Goal: Transaction & Acquisition: Purchase product/service

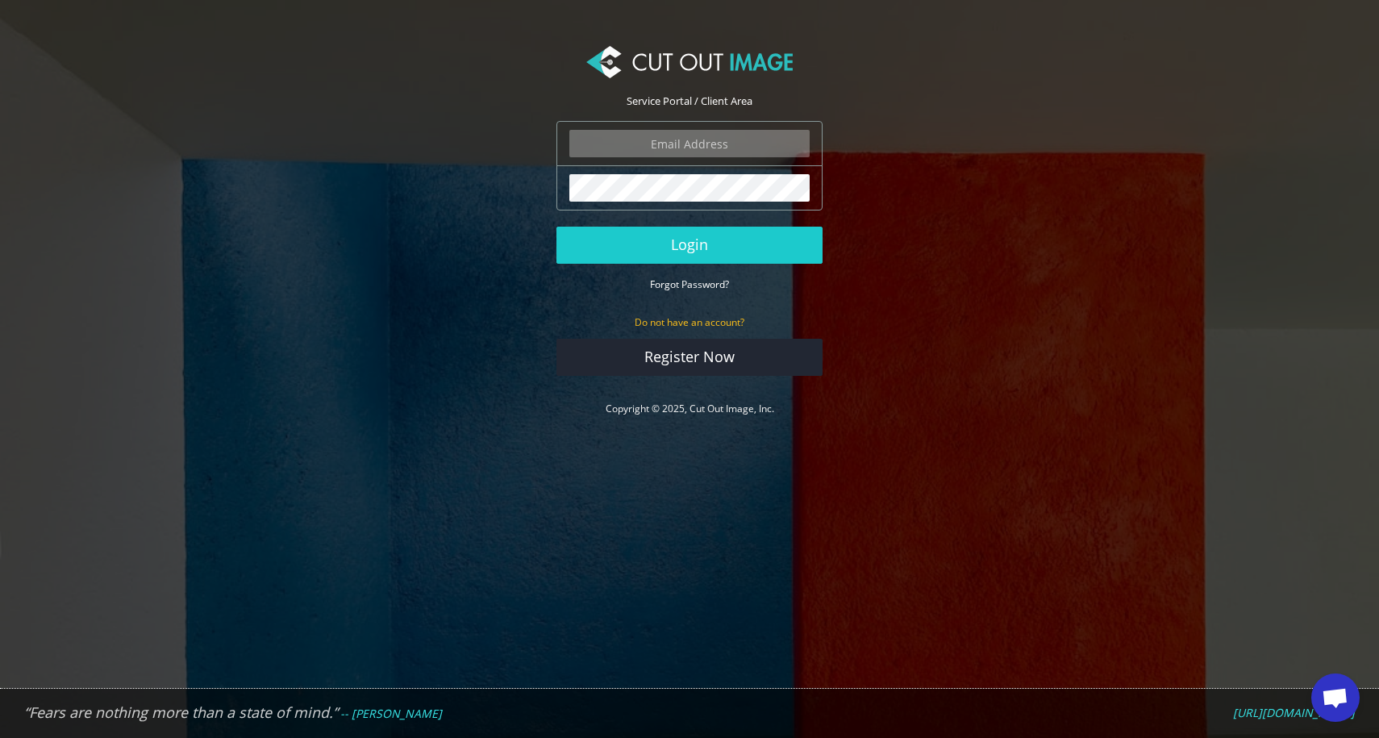
click at [688, 144] on input "email" at bounding box center [689, 143] width 240 height 27
type input "alicia_hancock@mckinsey.com"
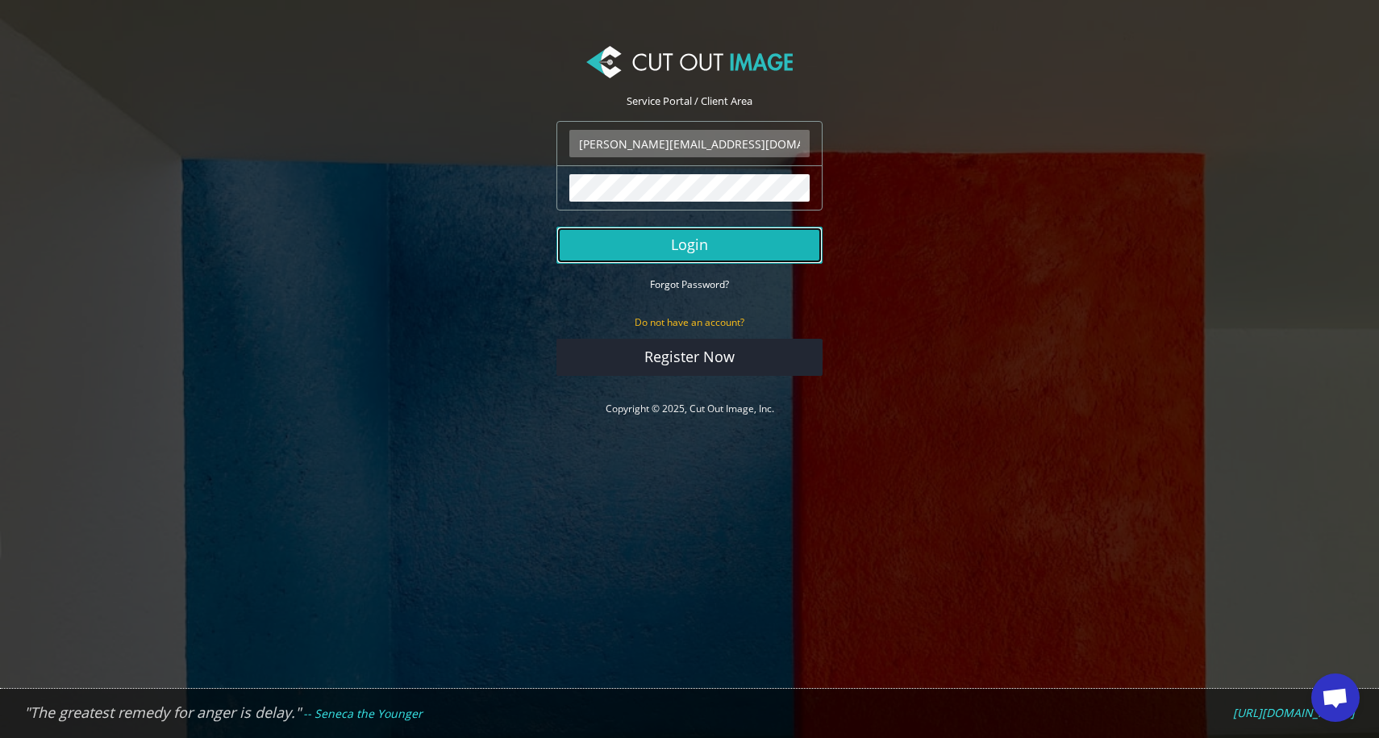
click at [694, 248] on button "Login" at bounding box center [690, 245] width 266 height 37
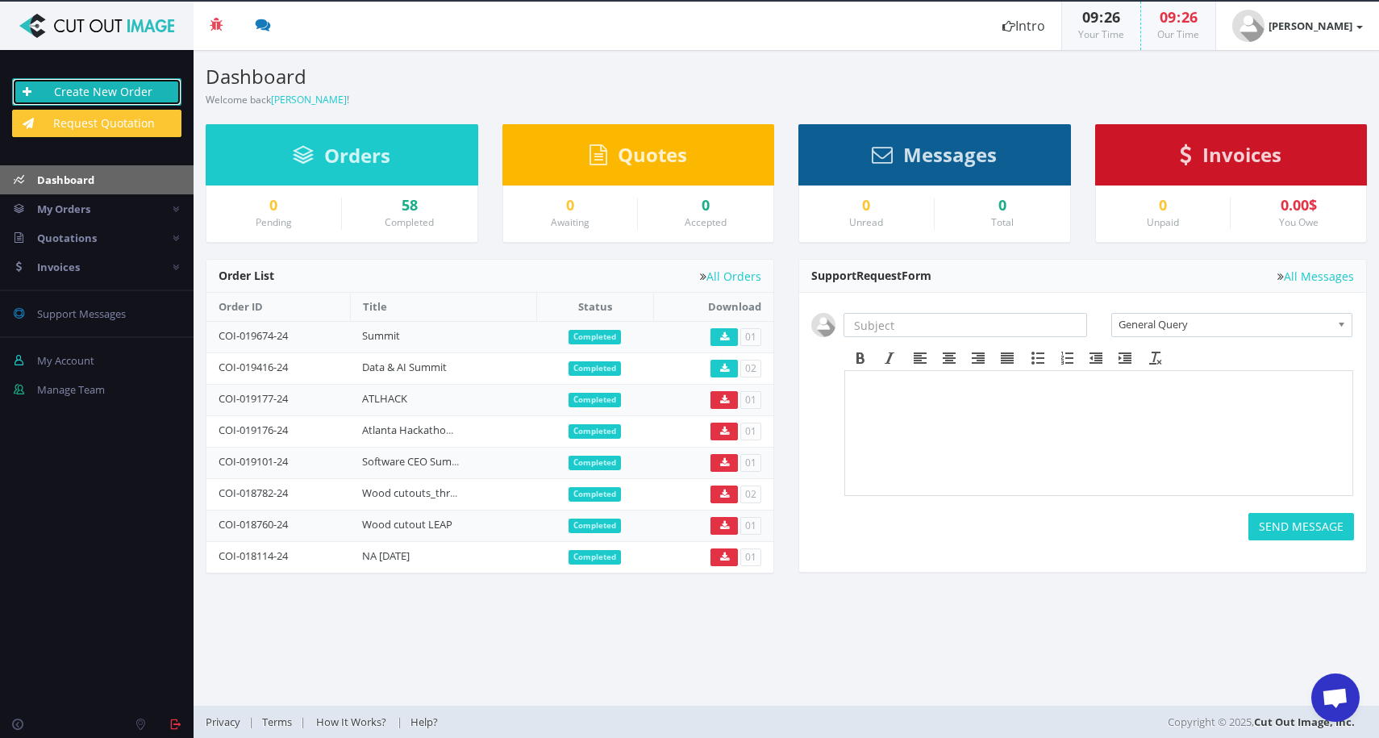
click at [114, 90] on link "Create New Order" at bounding box center [96, 91] width 169 height 27
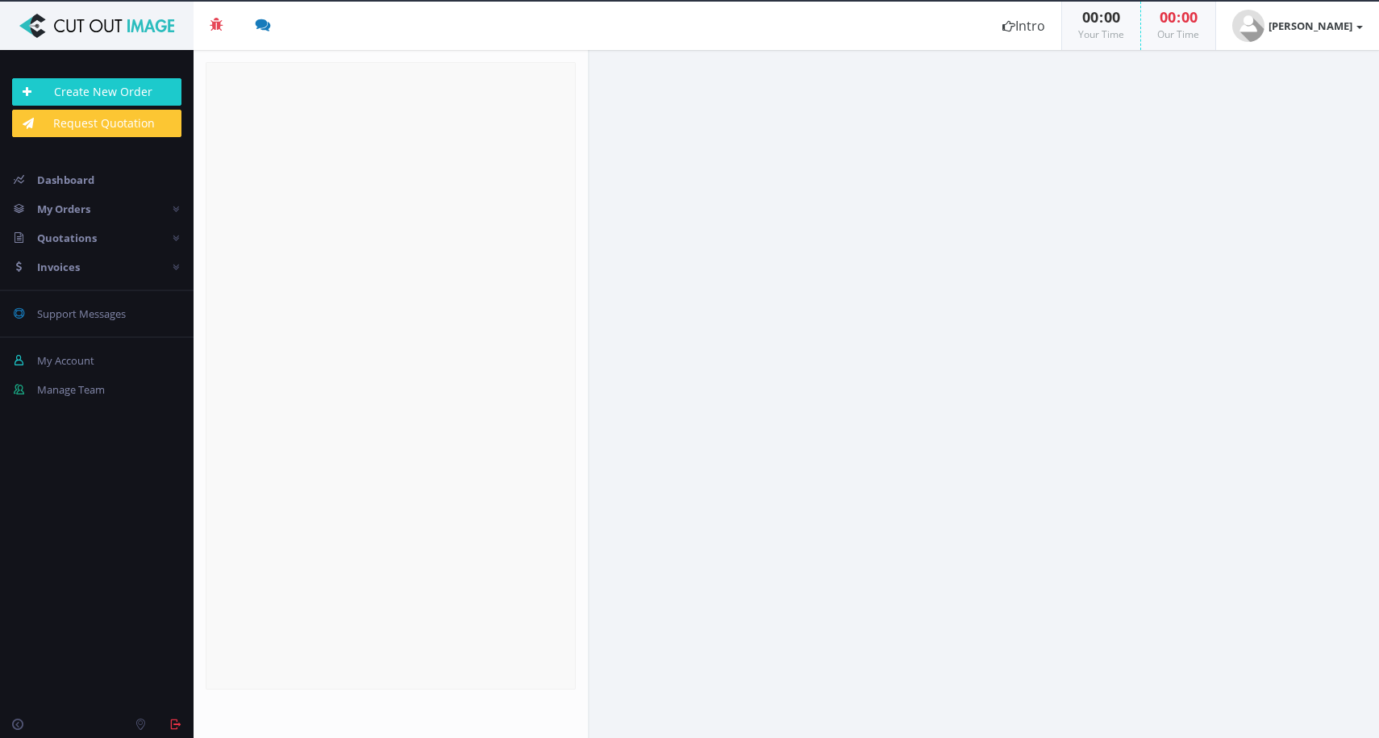
radio input "true"
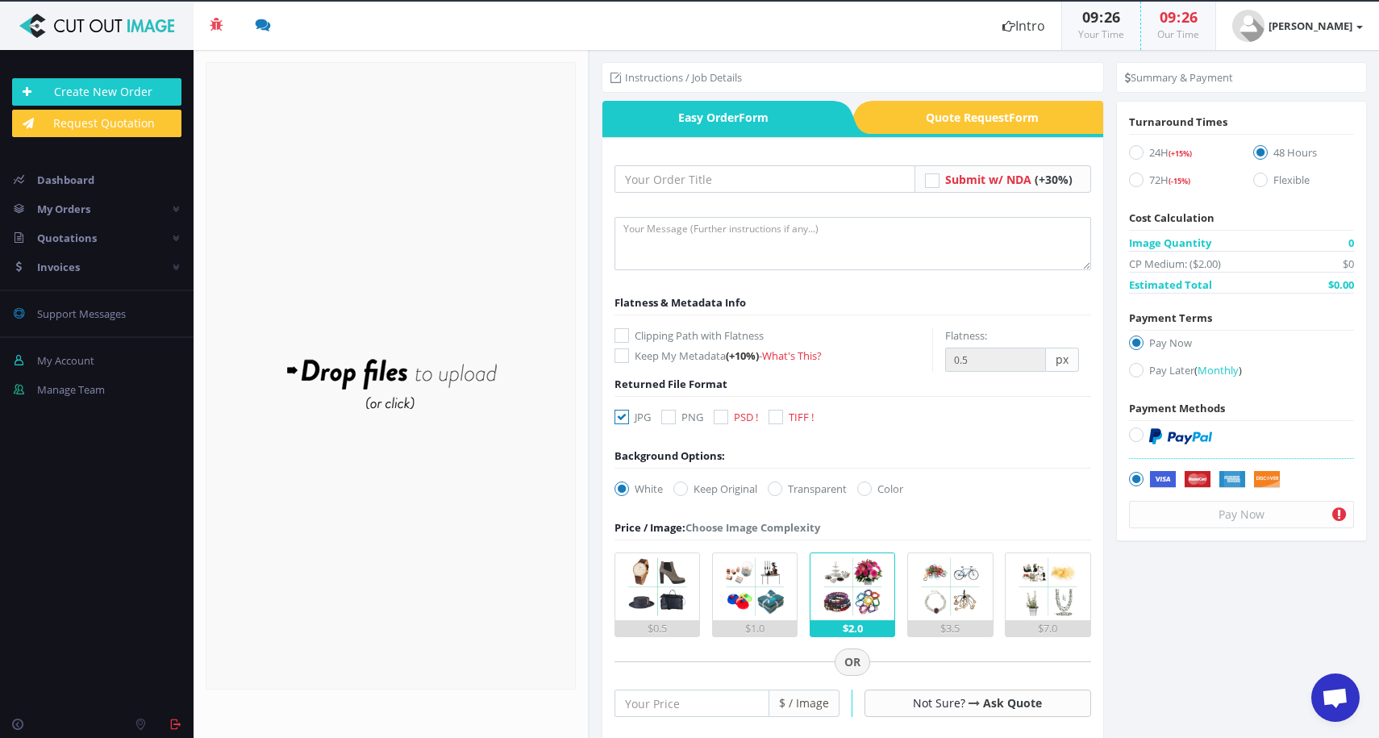
click at [442, 377] on div "Drop files here to upload" at bounding box center [391, 375] width 345 height 99
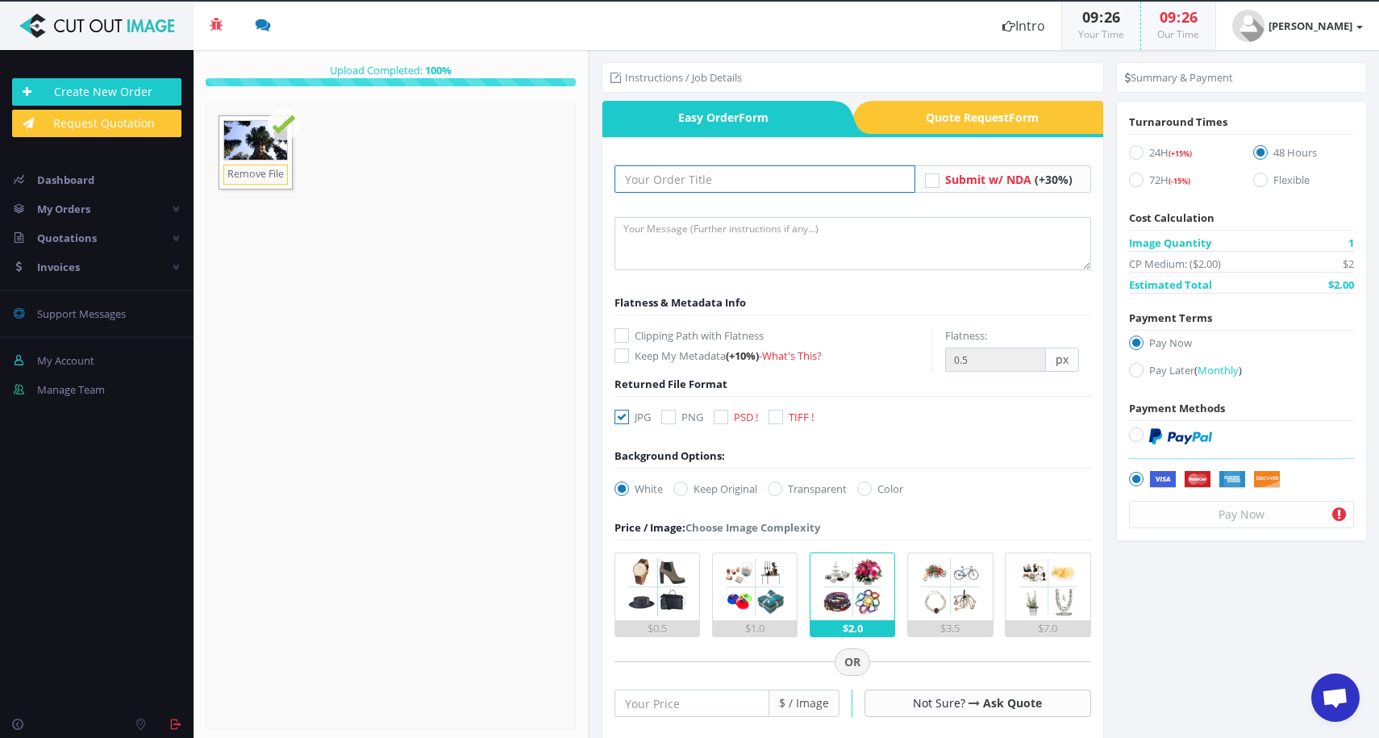
click at [740, 179] on input "text" at bounding box center [765, 178] width 301 height 27
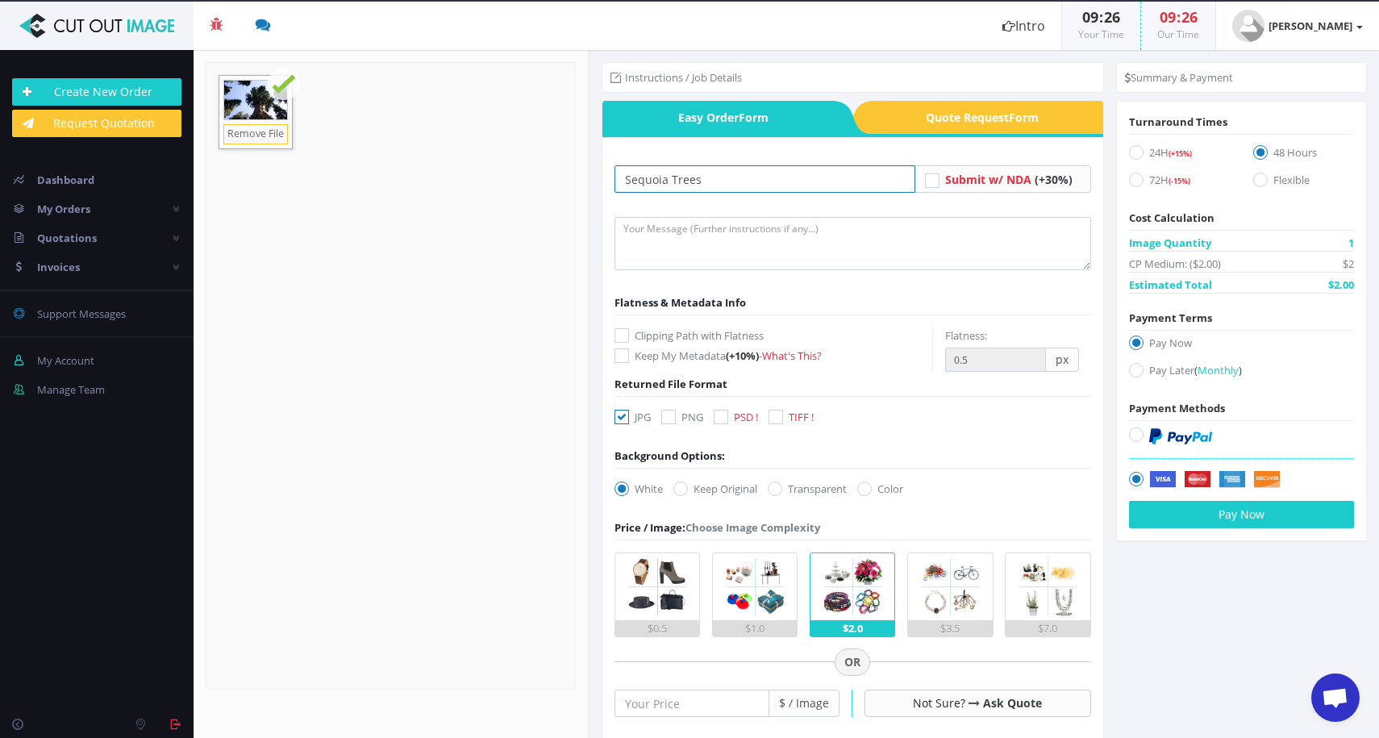
type input "Sequoia Trees"
click at [712, 229] on textarea at bounding box center [853, 243] width 477 height 53
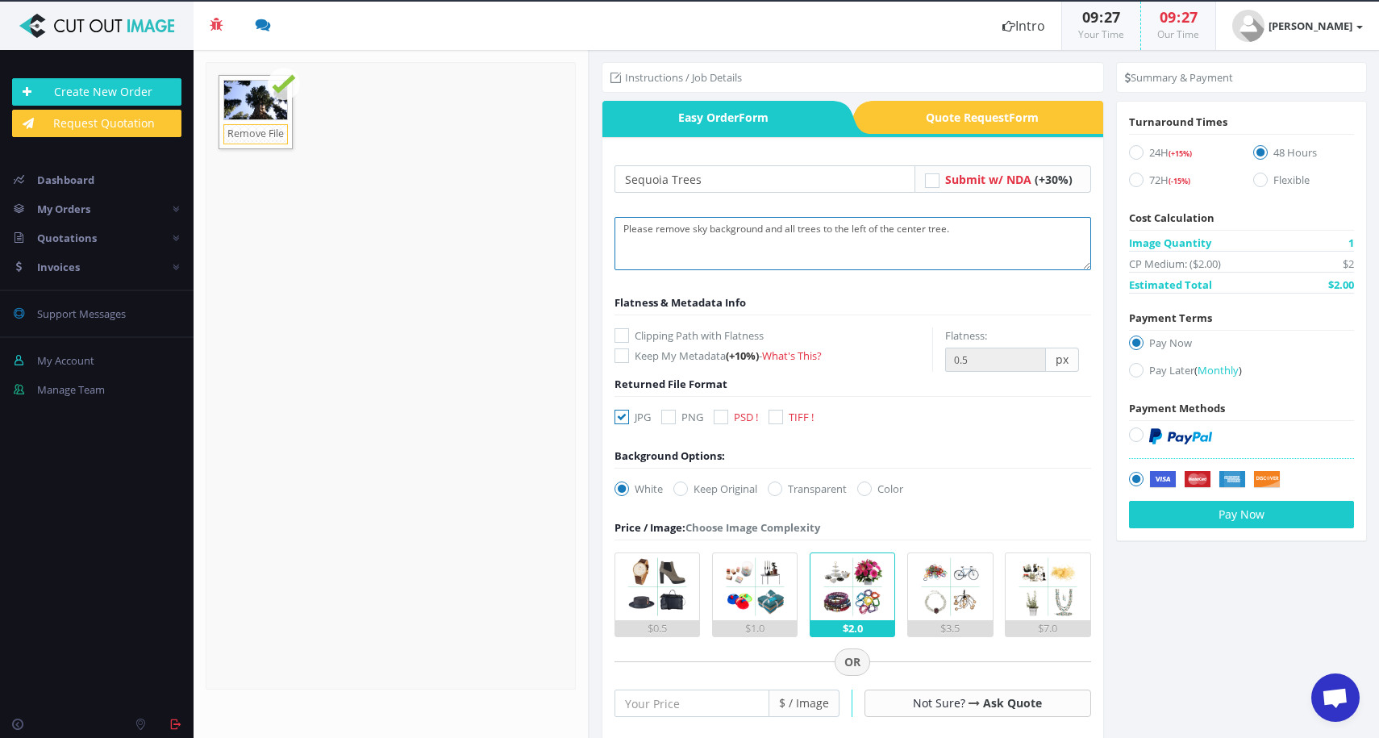
click at [702, 231] on textarea "Please remove sky background and all trees to the left of the center tree." at bounding box center [853, 243] width 477 height 53
click at [799, 229] on textarea "Please remove sky background and all trees to the left of the center tree." at bounding box center [853, 243] width 477 height 53
click at [798, 231] on textarea "Please remove sky background and all trees to the left of the center tree." at bounding box center [853, 243] width 477 height 53
click at [990, 231] on textarea "Please remove sky background and all of the trees to the left of the center tre…" at bounding box center [853, 243] width 477 height 53
type textarea "Please remove sky background and all of the trees to the left of the center tre…"
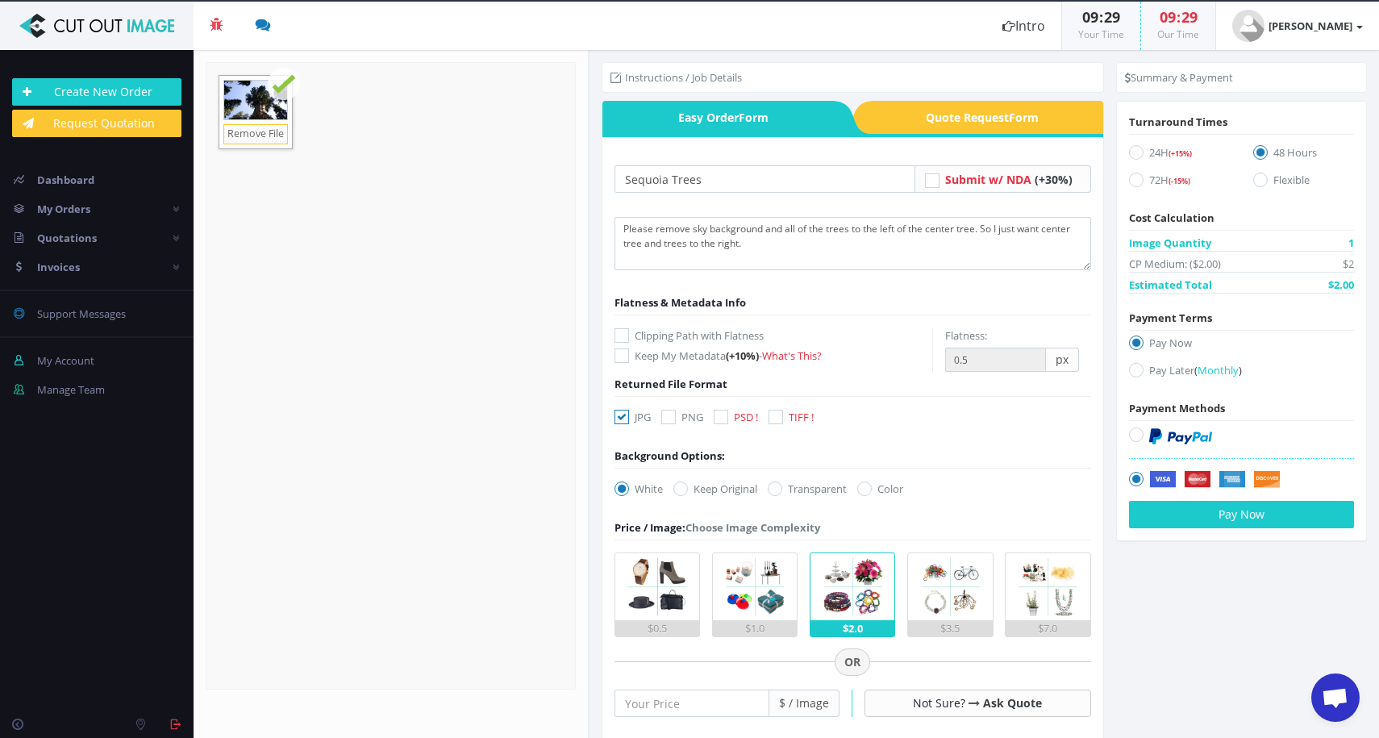
click at [671, 419] on icon at bounding box center [668, 417] width 15 height 15
click at [671, 419] on input "PNG" at bounding box center [670, 417] width 10 height 10
checkbox input "true"
click at [727, 419] on icon at bounding box center [721, 417] width 15 height 15
click at [727, 419] on input "PSD !" at bounding box center [723, 417] width 10 height 10
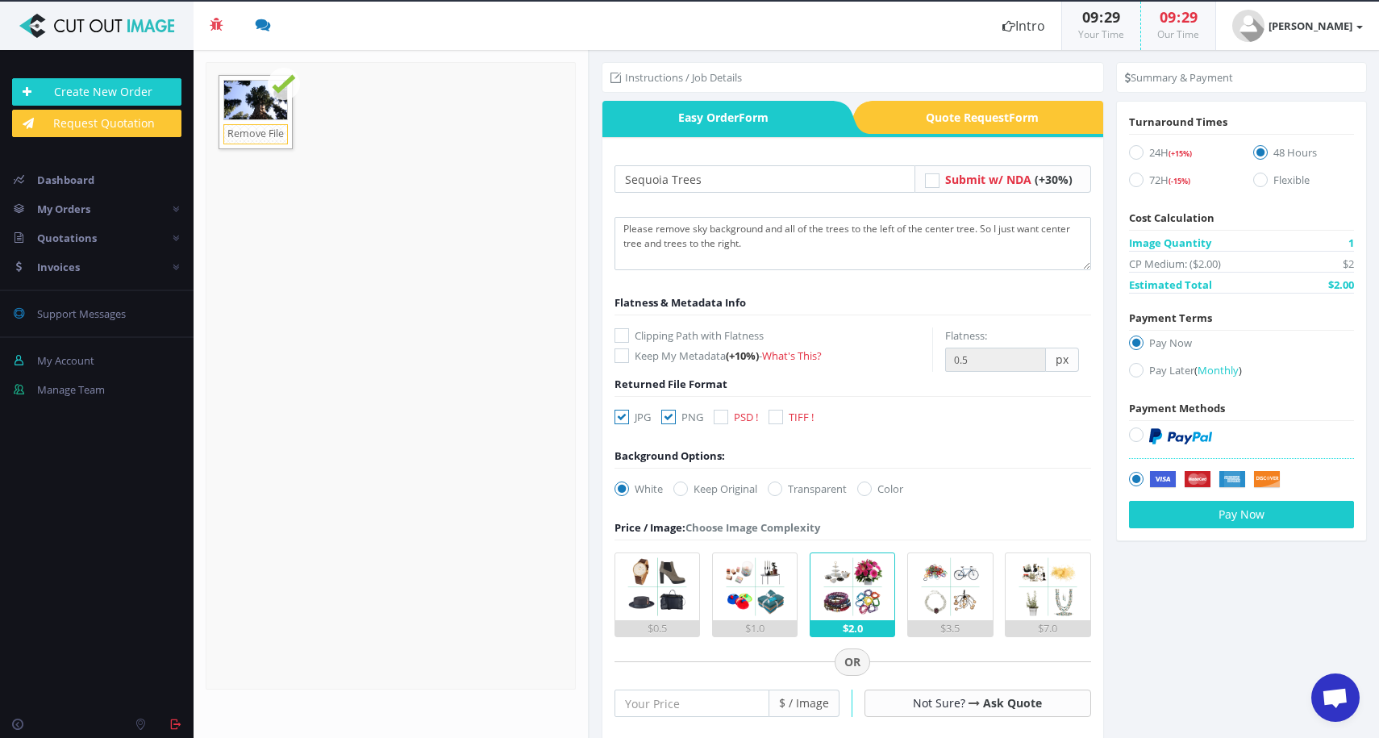
checkbox input "true"
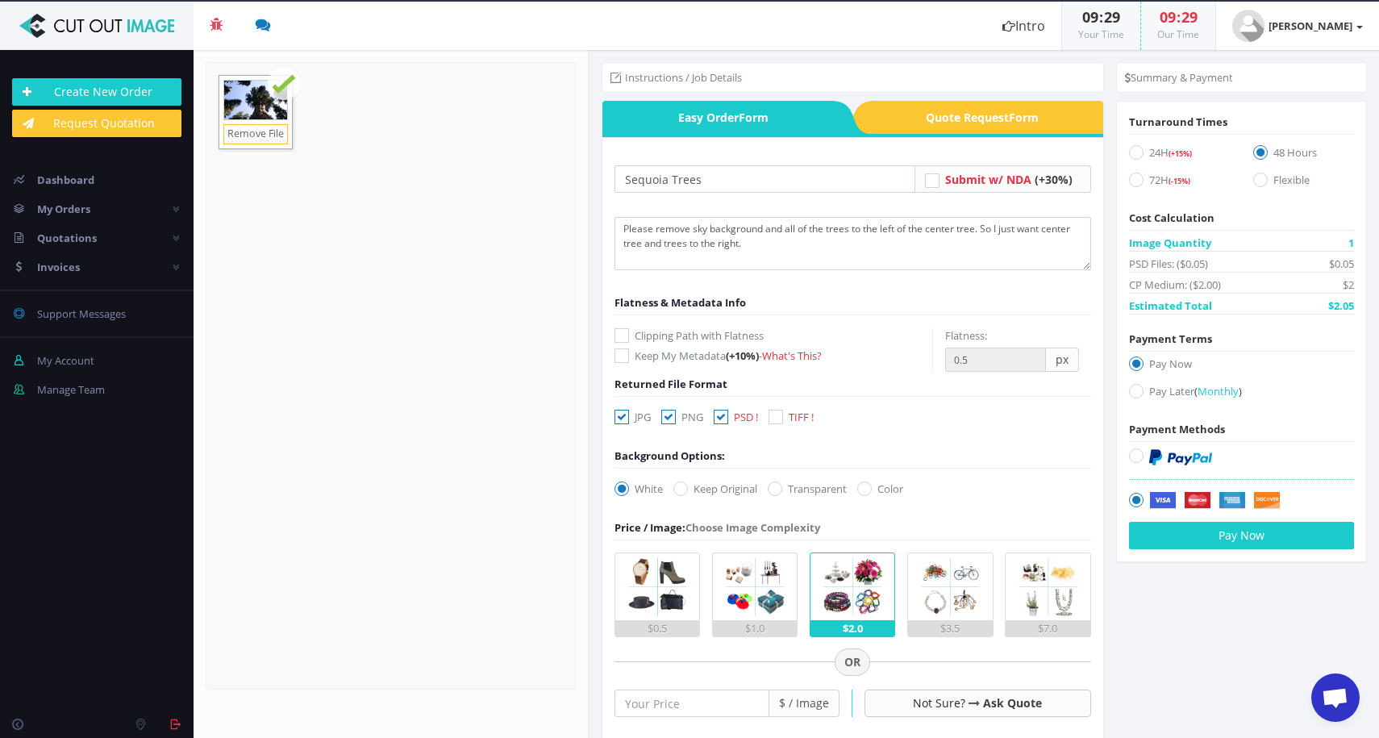
click at [619, 418] on icon at bounding box center [622, 417] width 15 height 15
click at [619, 418] on input "JPG" at bounding box center [624, 417] width 10 height 10
checkbox input "false"
click at [781, 488] on icon at bounding box center [775, 489] width 15 height 15
click at [781, 488] on input "Transparent" at bounding box center [777, 489] width 10 height 10
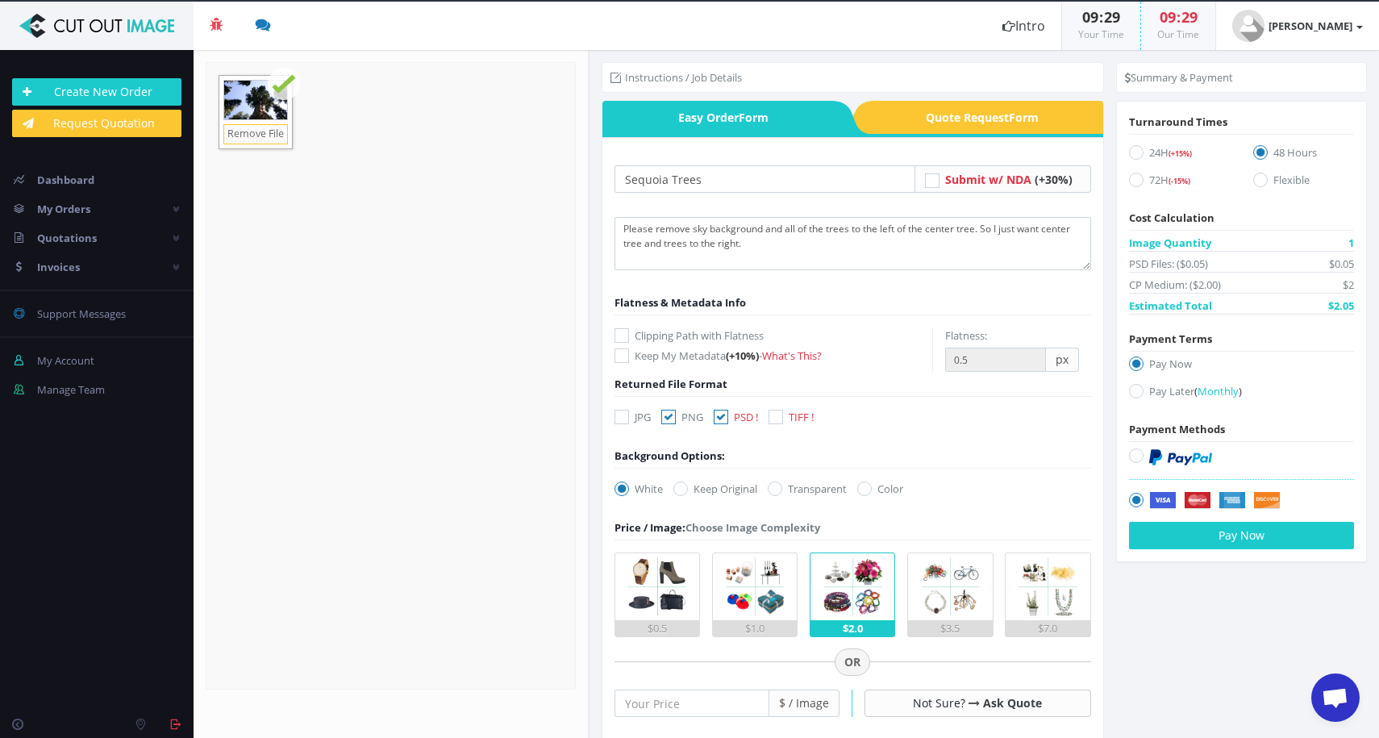
radio input "true"
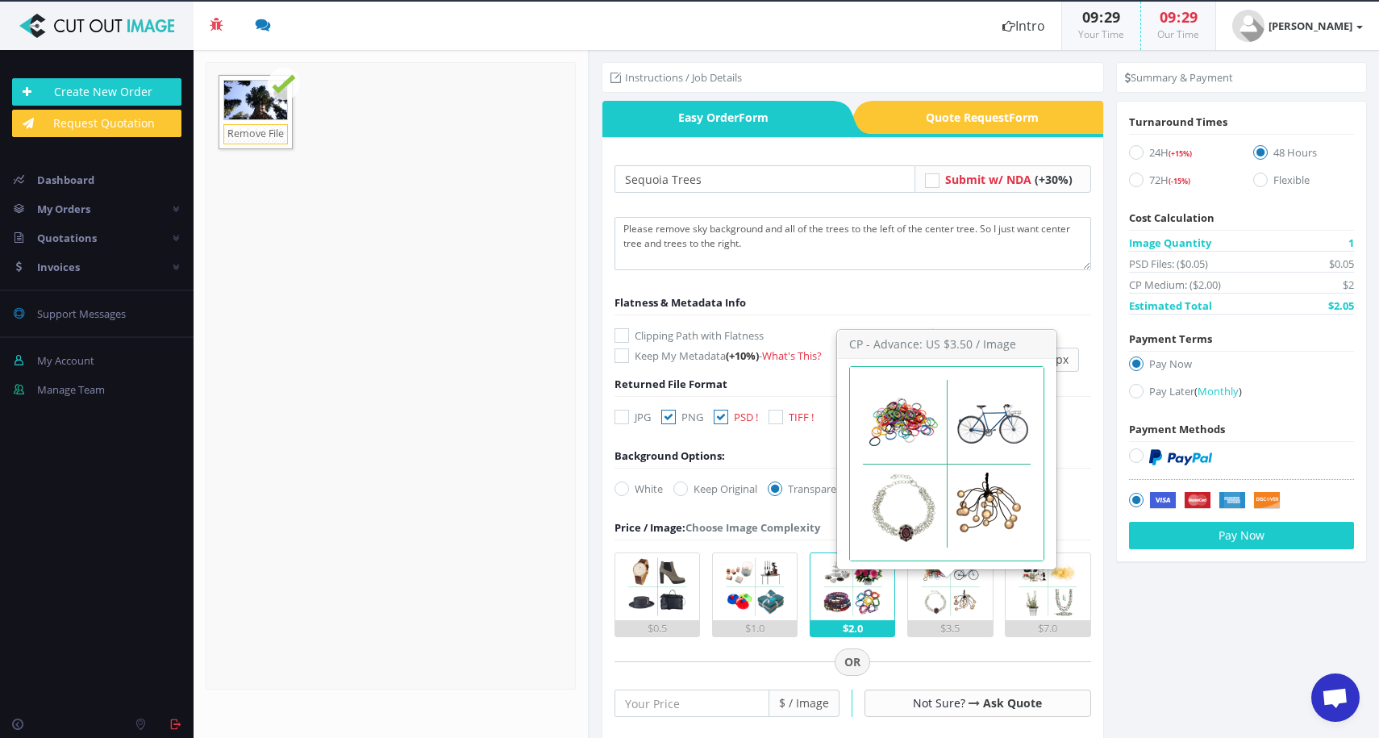
click at [958, 600] on img at bounding box center [950, 586] width 67 height 67
click at [0, 0] on input "$3.5" at bounding box center [0, 0] width 0 height 0
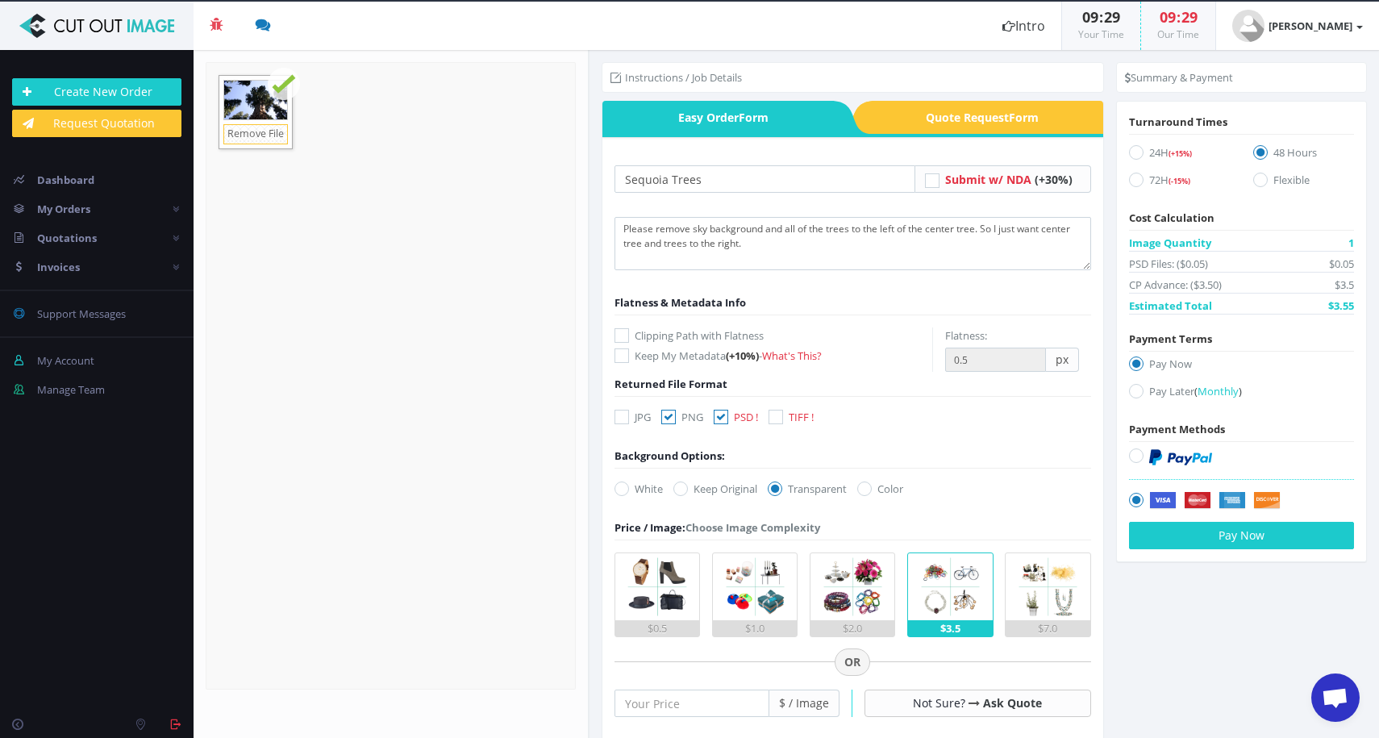
click at [1134, 152] on icon at bounding box center [1136, 152] width 15 height 15
click at [1134, 152] on input "24H (+15%)" at bounding box center [1138, 153] width 10 height 10
radio input "true"
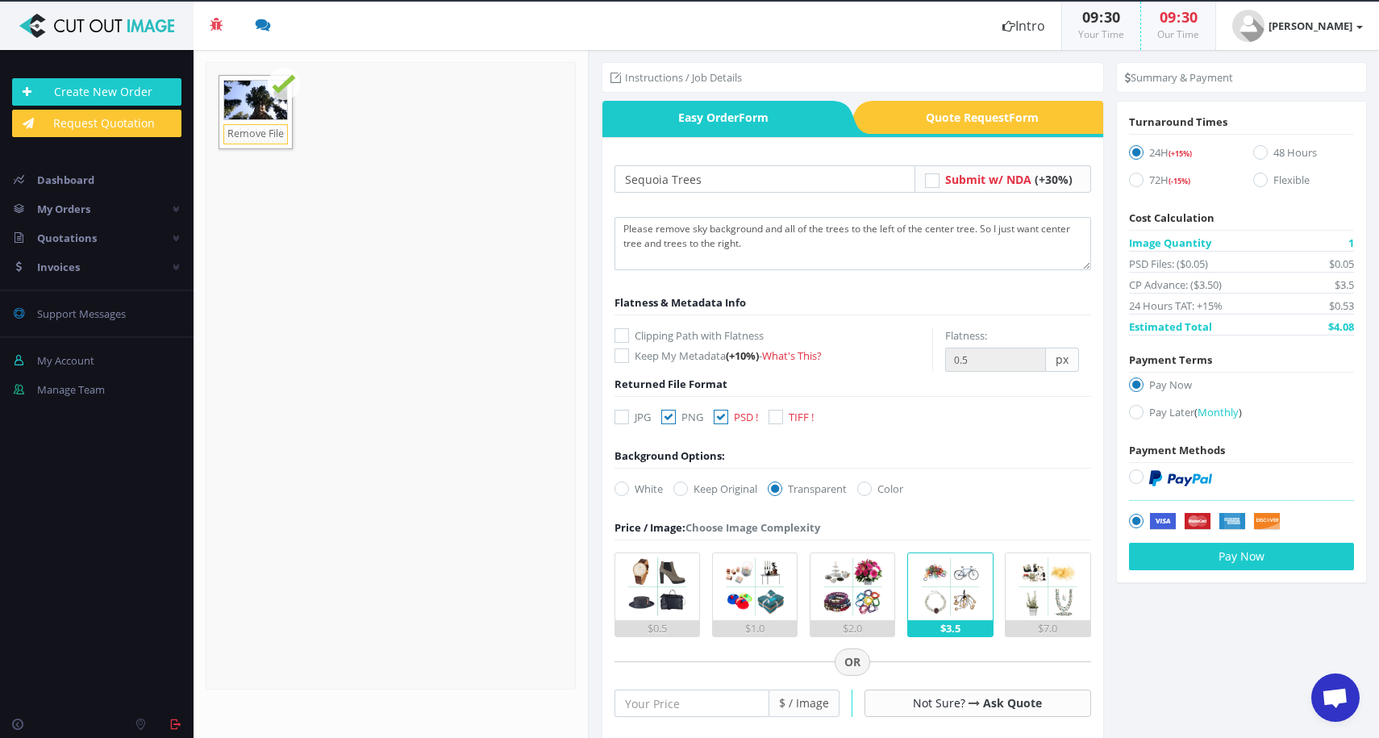
click at [1130, 473] on icon at bounding box center [1136, 476] width 15 height 15
click at [1133, 473] on input "radio" at bounding box center [1138, 477] width 10 height 10
radio input "true"
click at [1233, 559] on button "Pay Now" at bounding box center [1241, 556] width 225 height 27
